Goal: Information Seeking & Learning: Learn about a topic

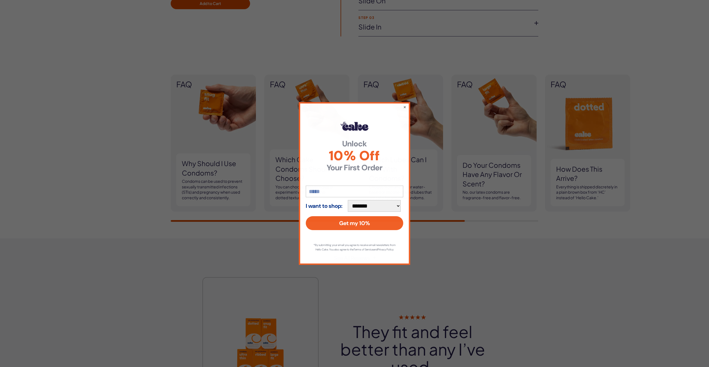
scroll to position [596, 0]
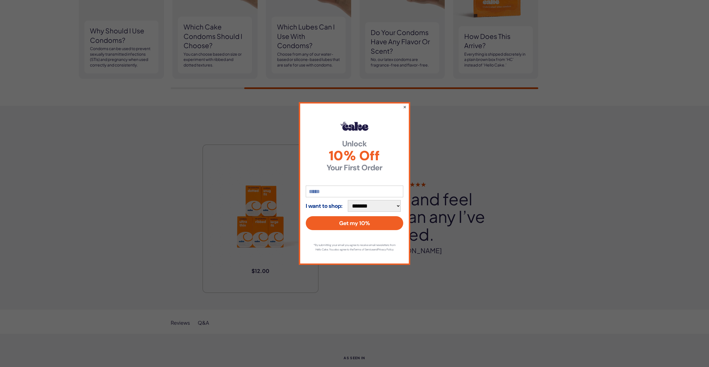
click at [404, 104] on button "×" at bounding box center [405, 107] width 4 height 7
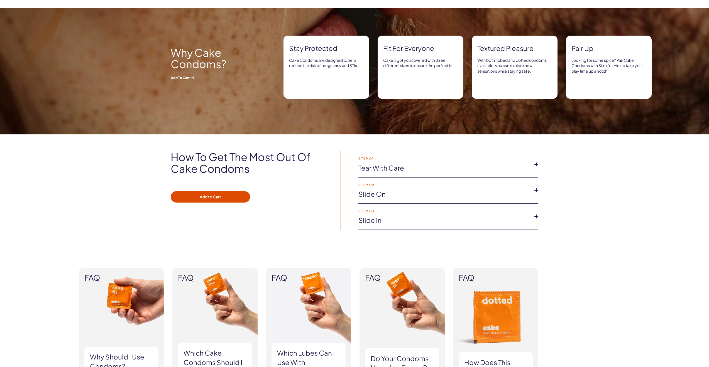
scroll to position [0, 0]
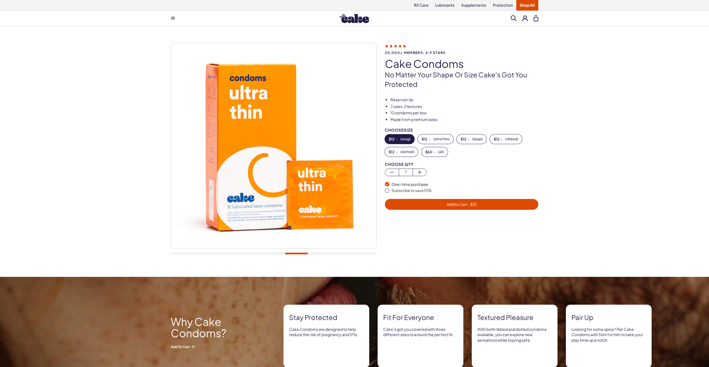
click at [171, 16] on button at bounding box center [172, 18] width 11 height 11
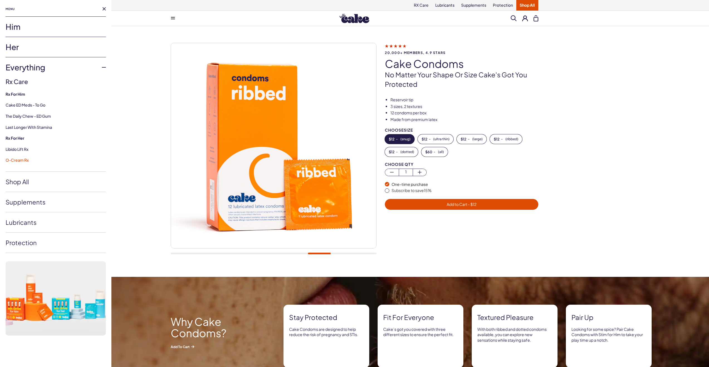
click at [23, 160] on link "O-Cream Rx" at bounding box center [17, 160] width 23 height 5
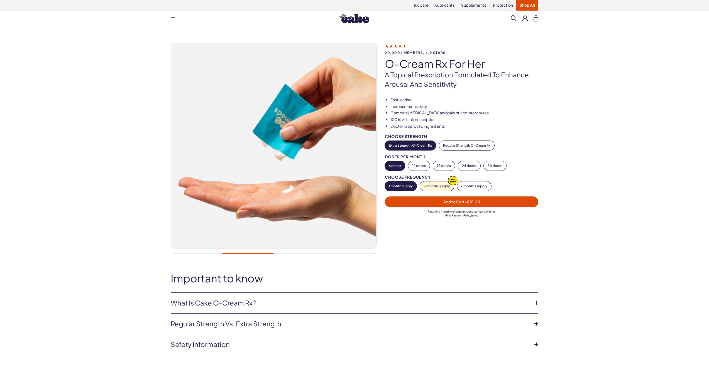
click at [172, 18] on span at bounding box center [173, 18] width 4 height 3
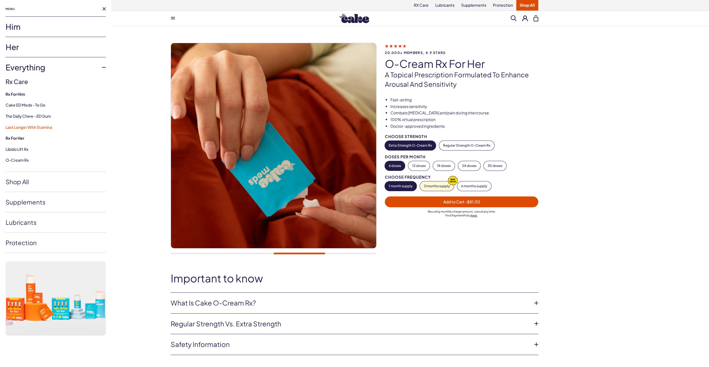
click at [36, 127] on link "Last Longer with Stamina" at bounding box center [29, 127] width 47 height 5
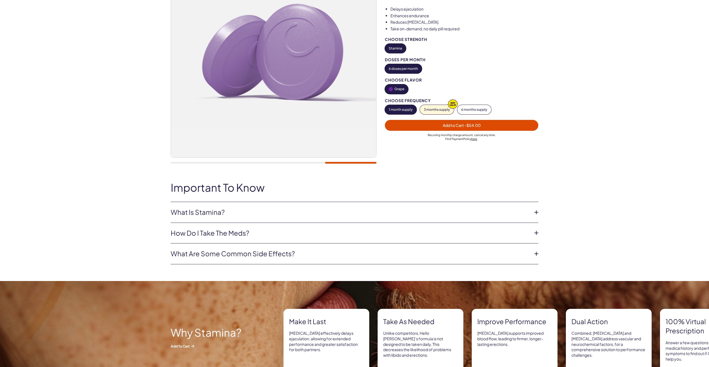
scroll to position [94, 0]
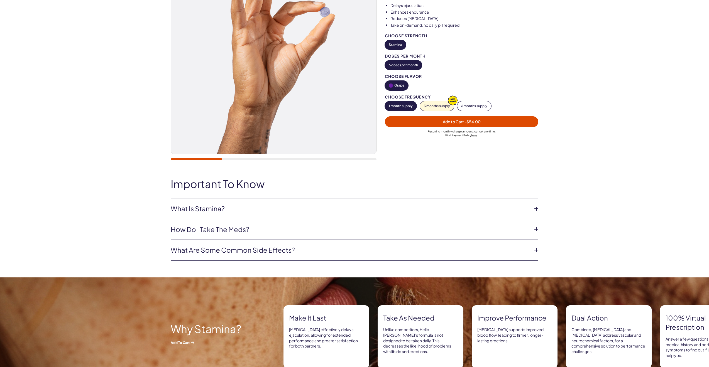
click at [231, 211] on link "What Is Stamina?" at bounding box center [350, 208] width 359 height 9
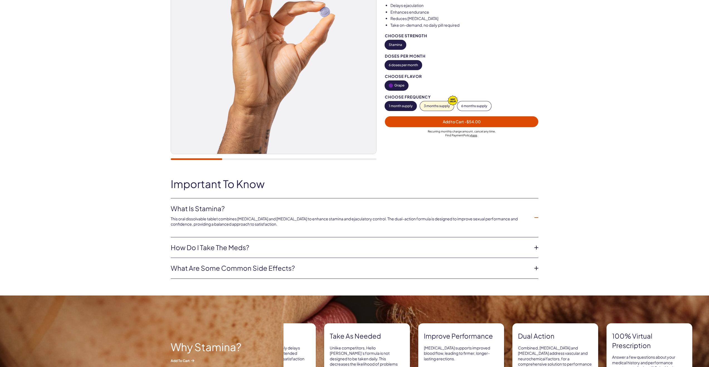
click at [258, 248] on link "How do I take the Meds?" at bounding box center [350, 247] width 359 height 9
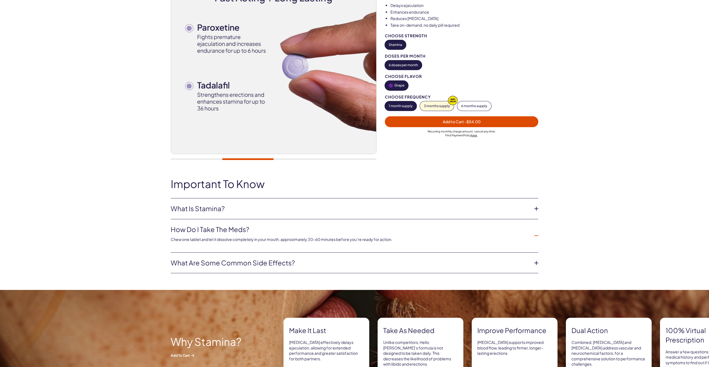
scroll to position [0, 0]
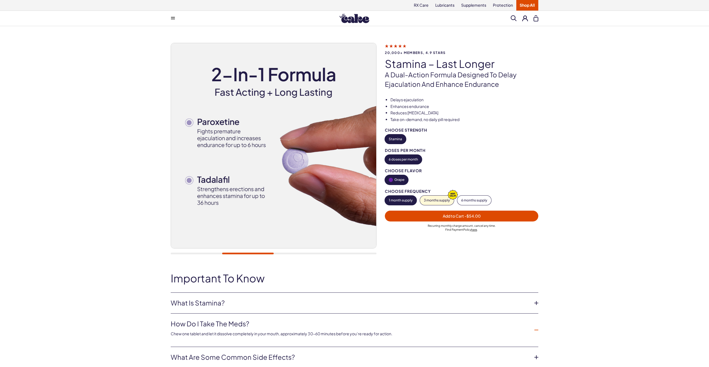
click at [177, 18] on button at bounding box center [172, 18] width 11 height 11
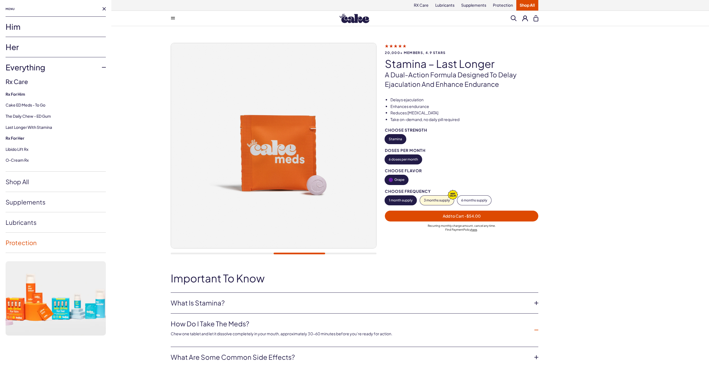
click at [24, 233] on link "Protection" at bounding box center [56, 243] width 100 height 20
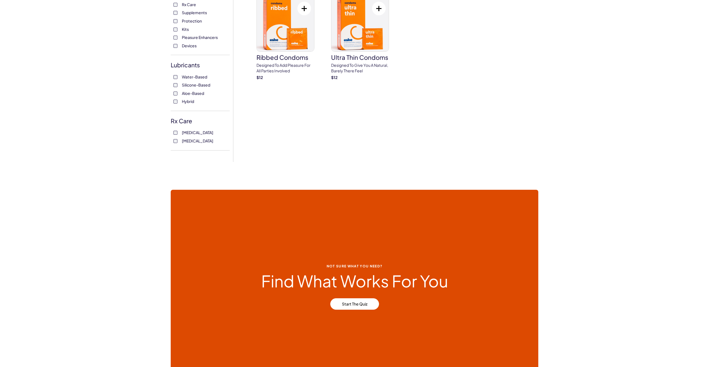
scroll to position [7, 0]
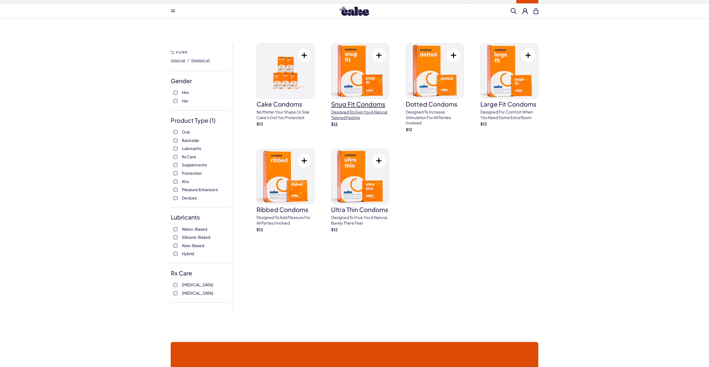
click at [355, 103] on h3 "Snug Fit Condoms" at bounding box center [360, 104] width 58 height 6
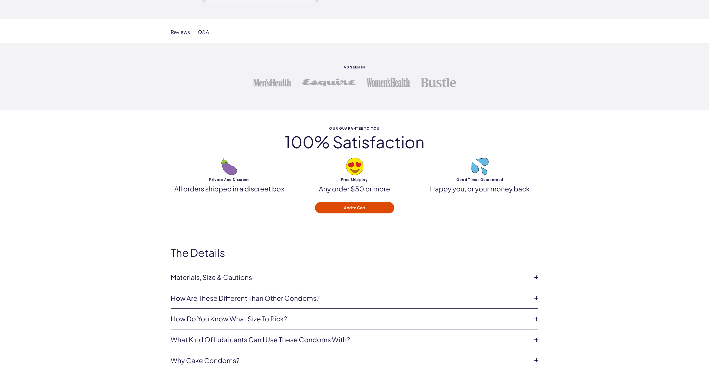
scroll to position [1010, 0]
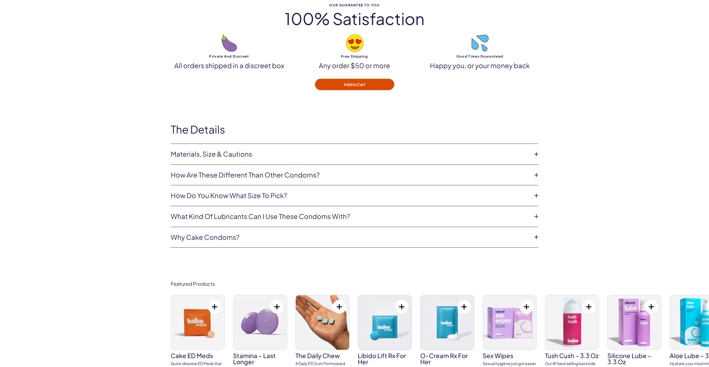
click at [256, 150] on link "Materials, Size & Cautions" at bounding box center [350, 154] width 359 height 9
